Goal: Information Seeking & Learning: Learn about a topic

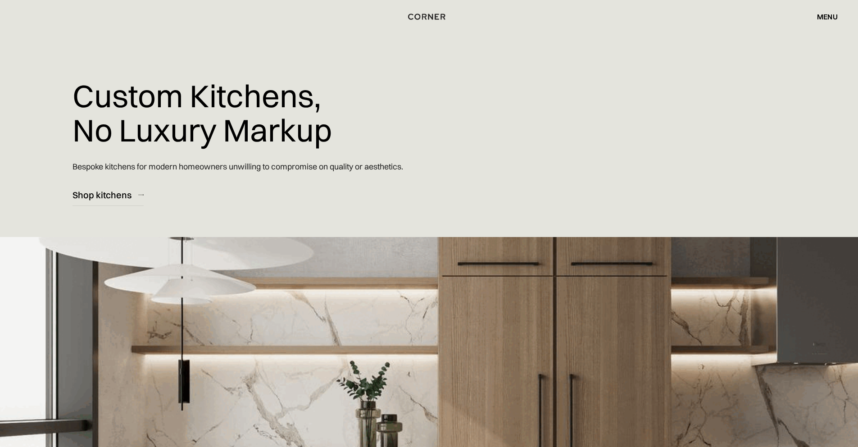
click at [831, 14] on div "menu" at bounding box center [827, 16] width 21 height 7
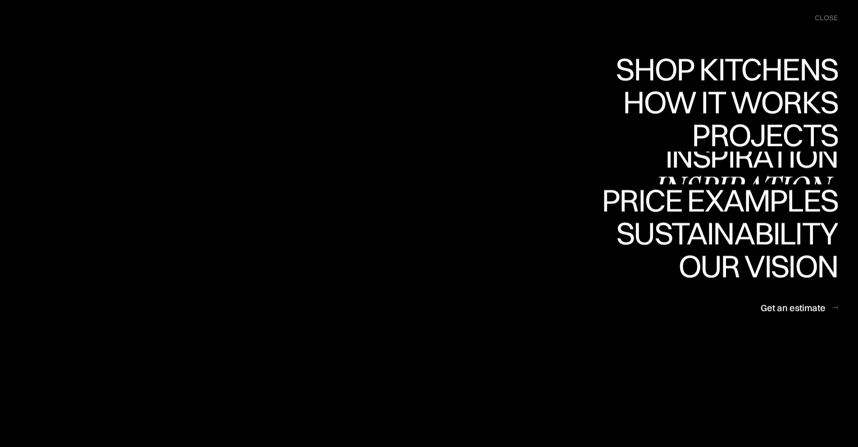
click at [0, 0] on div "Inspiration" at bounding box center [0, 0] width 0 height 0
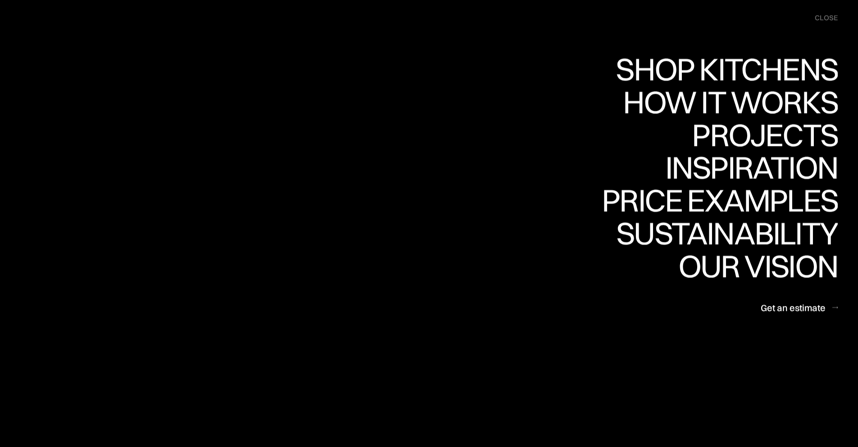
click at [0, 0] on nav "Shop Kitchens Shop Kitchens How it works How it works Projects Projects Inspira…" at bounding box center [0, 0] width 0 height 0
click at [821, 18] on div "close" at bounding box center [826, 18] width 23 height 10
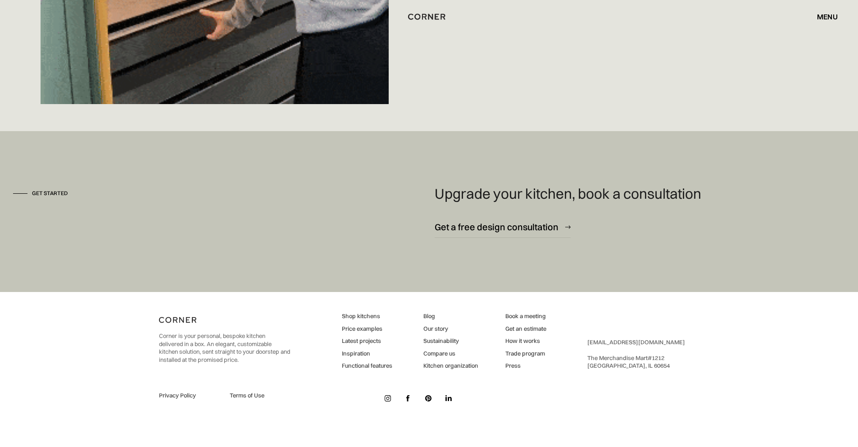
scroll to position [7072, 0]
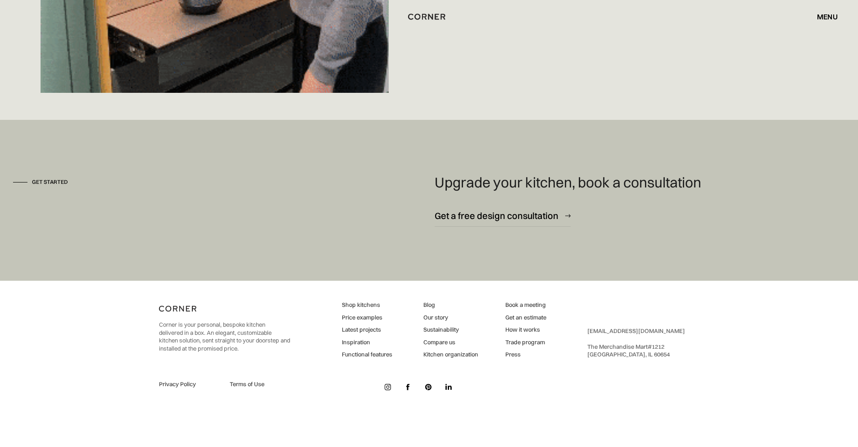
click at [357, 342] on link "Inspiration" at bounding box center [367, 342] width 50 height 8
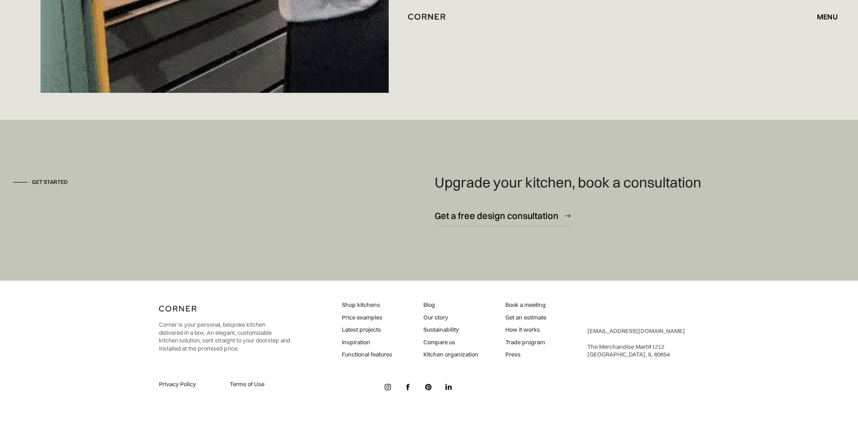
scroll to position [7068, 0]
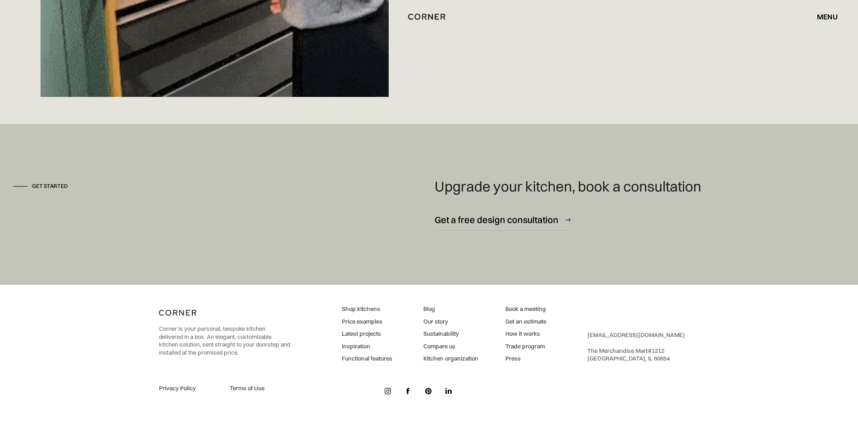
click at [367, 360] on link "Functional features" at bounding box center [367, 359] width 50 height 8
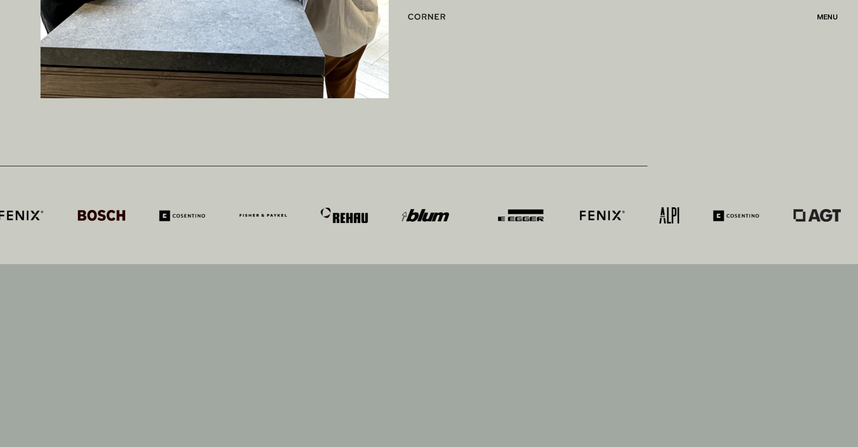
click at [832, 17] on div "menu" at bounding box center [827, 16] width 21 height 7
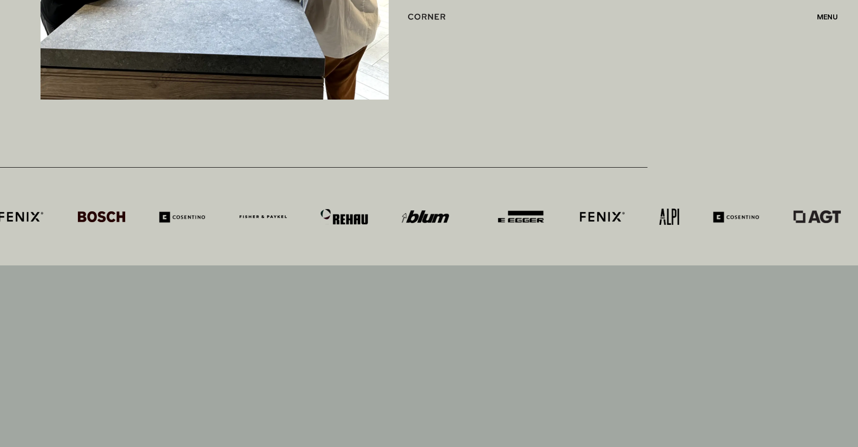
scroll to position [5136, 0]
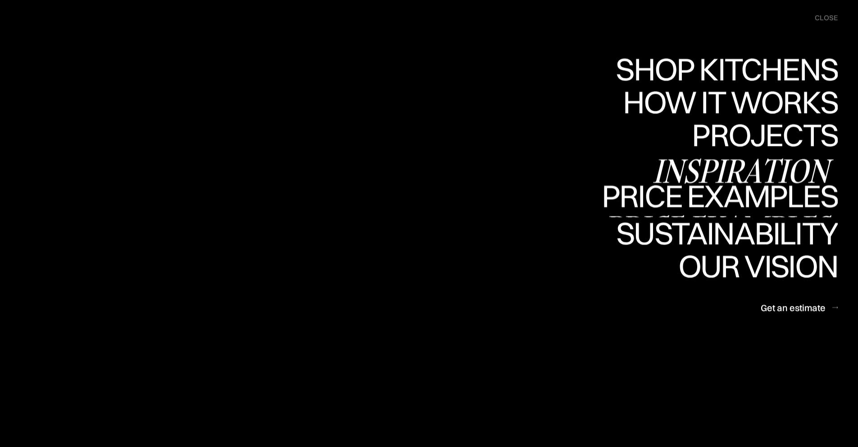
click at [0, 0] on div "Inspiration" at bounding box center [0, 0] width 0 height 0
